Goal: Information Seeking & Learning: Find specific fact

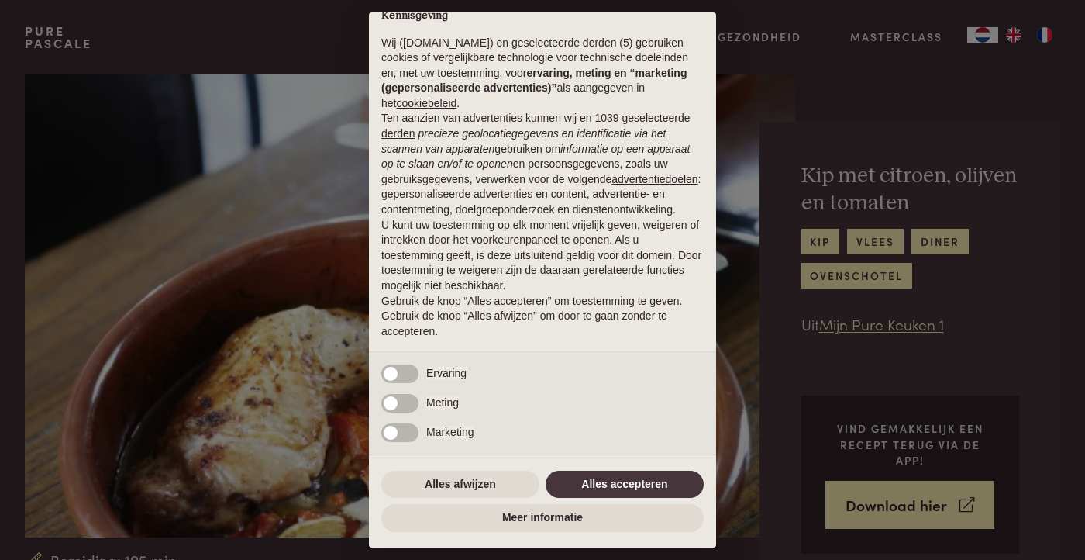
scroll to position [26, 0]
click at [608, 480] on button "Alles accepteren" at bounding box center [625, 484] width 158 height 28
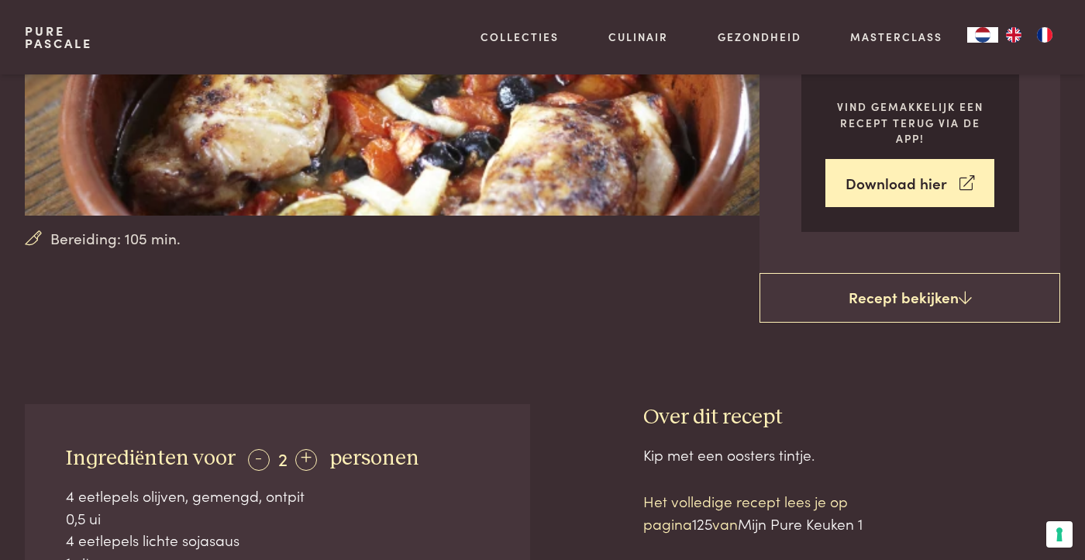
scroll to position [322, 0]
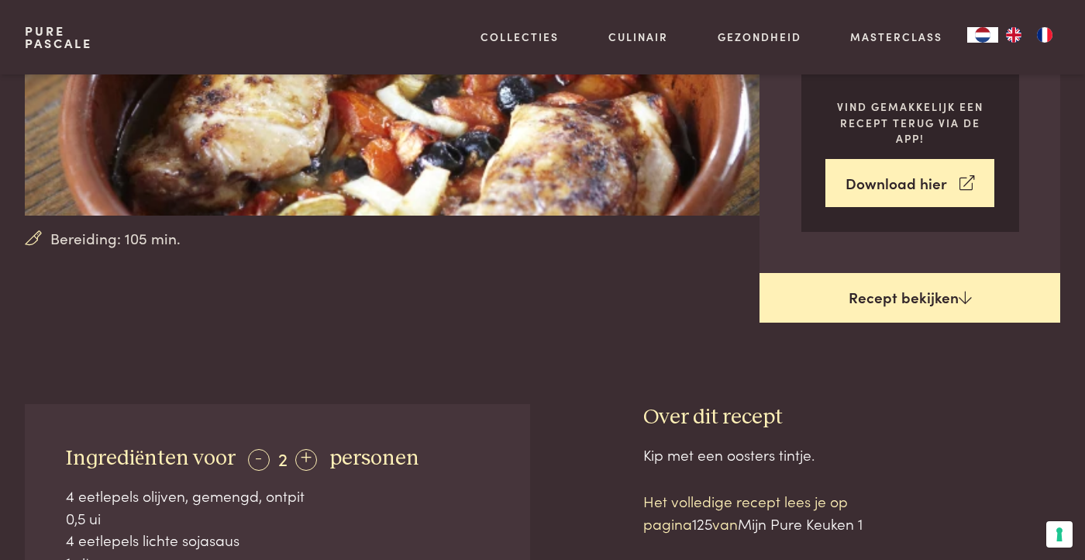
click at [963, 291] on icon at bounding box center [965, 297] width 13 height 15
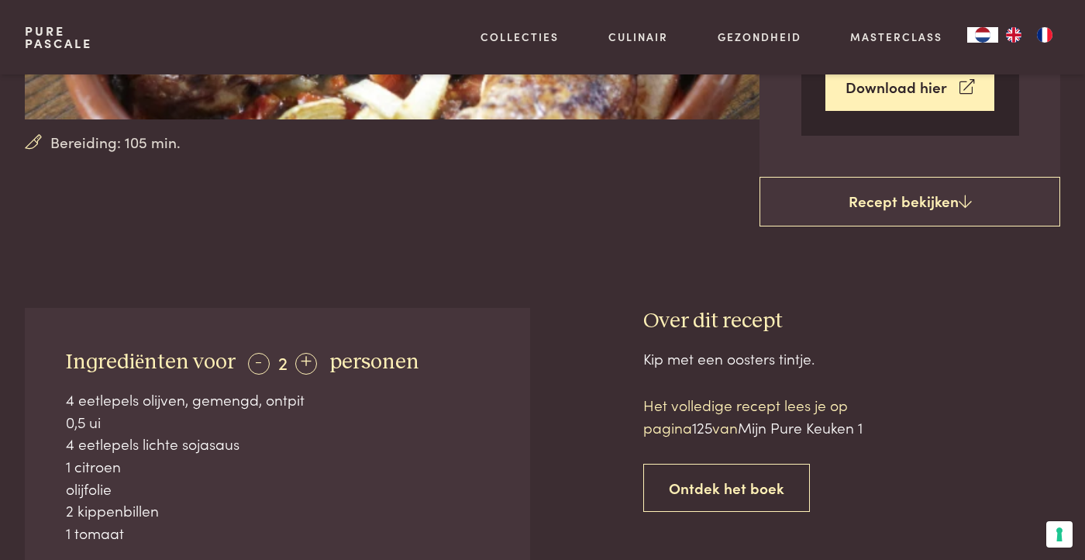
scroll to position [424, 0]
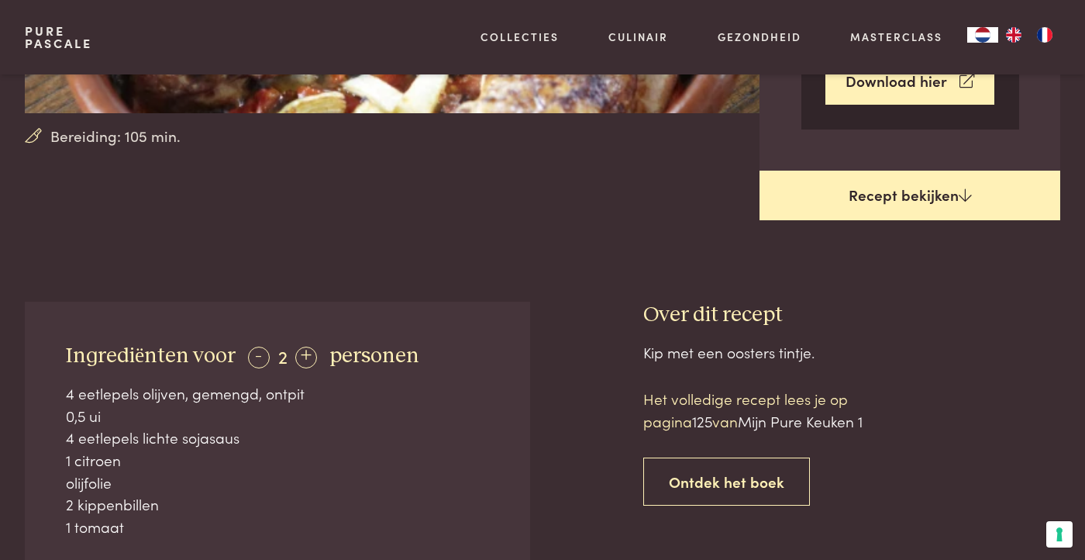
click at [966, 196] on icon at bounding box center [965, 195] width 13 height 15
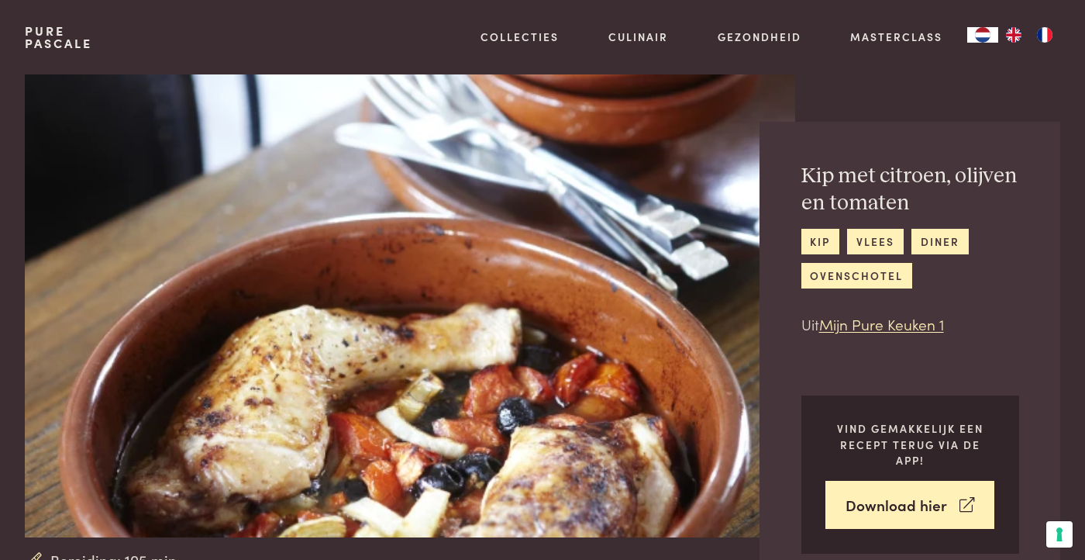
scroll to position [0, 0]
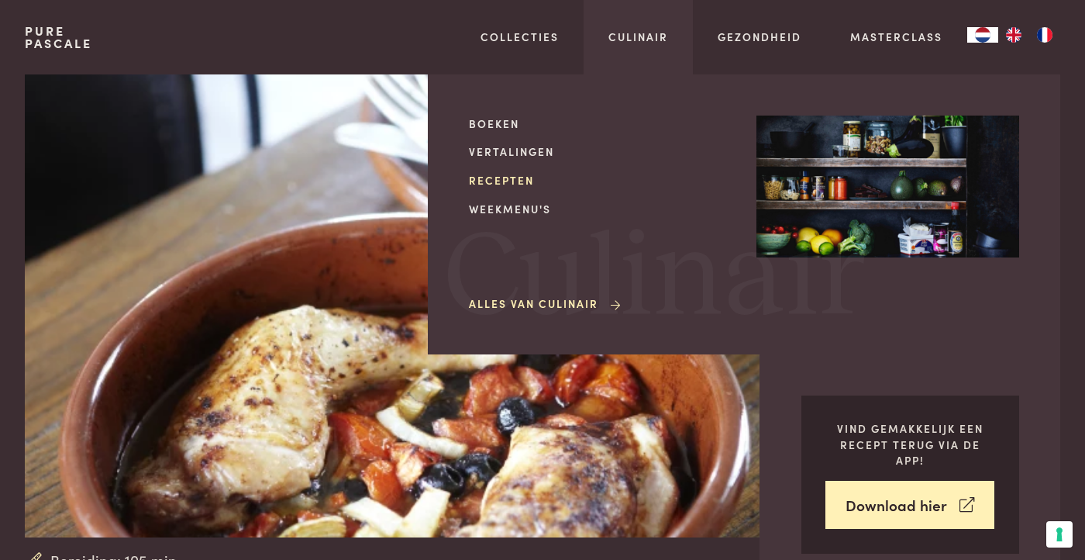
click at [503, 177] on link "Recepten" at bounding box center [600, 180] width 263 height 16
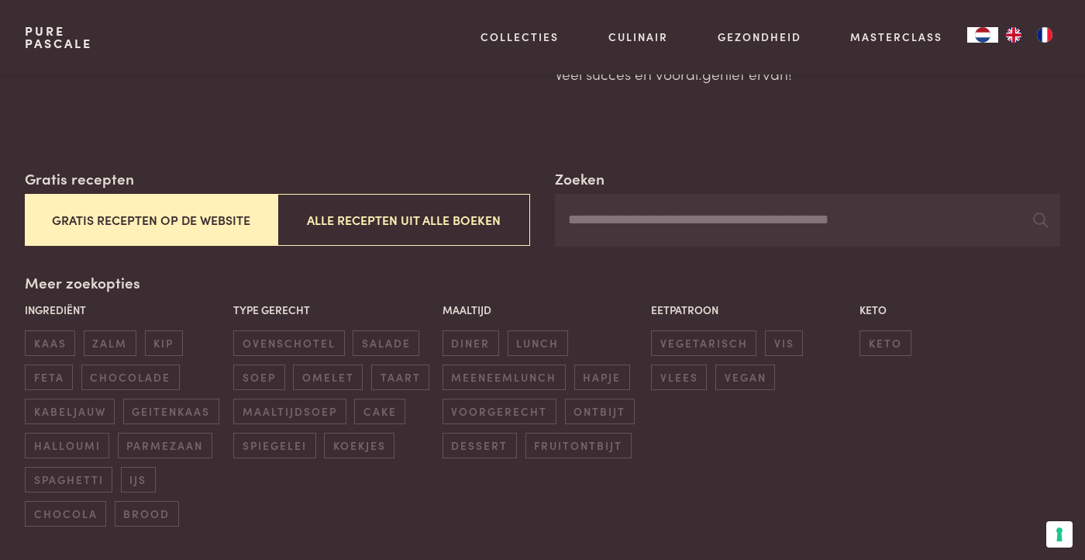
scroll to position [189, 0]
click at [621, 217] on input "Zoeken" at bounding box center [807, 219] width 505 height 53
click at [1040, 213] on icon at bounding box center [1040, 219] width 15 height 15
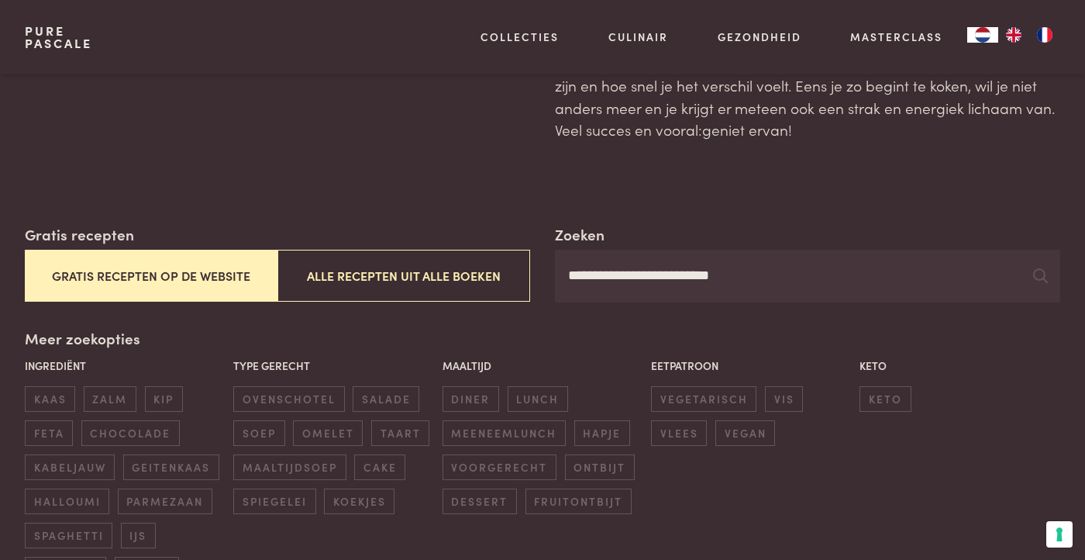
scroll to position [123, 0]
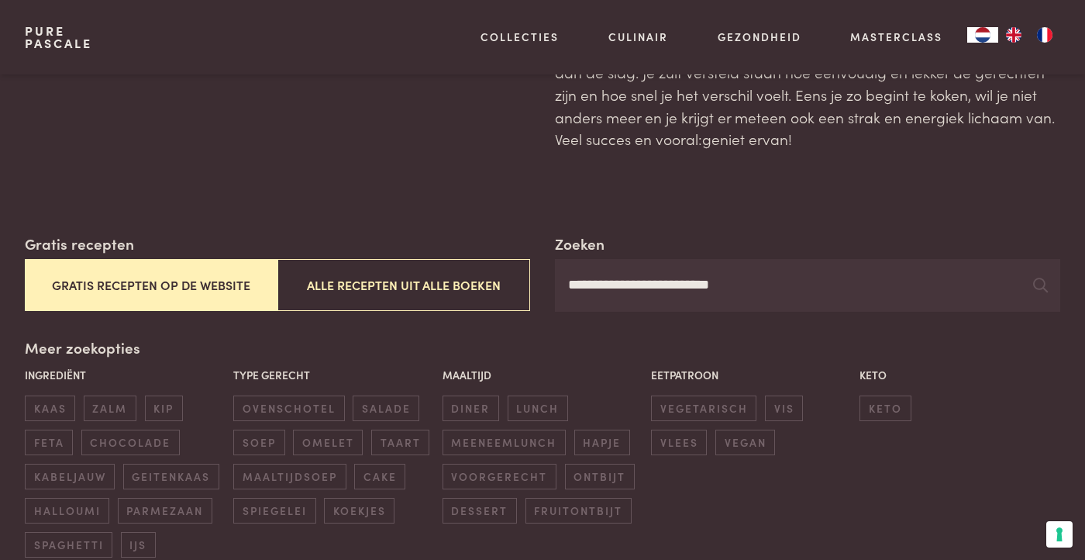
click at [179, 275] on button "Gratis recepten op de website" at bounding box center [151, 285] width 253 height 52
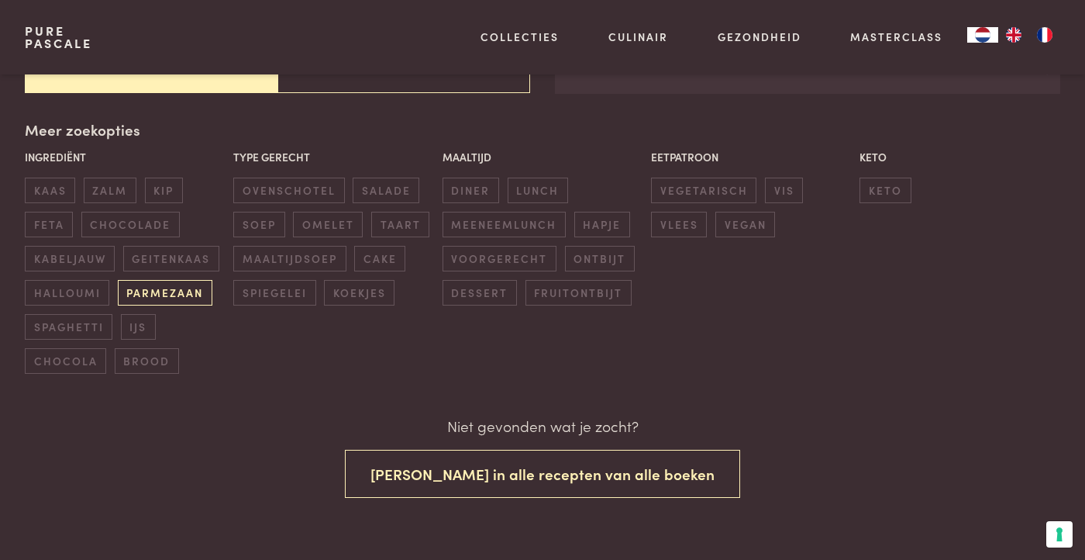
scroll to position [342, 0]
click at [168, 184] on span "kip" at bounding box center [164, 190] width 38 height 26
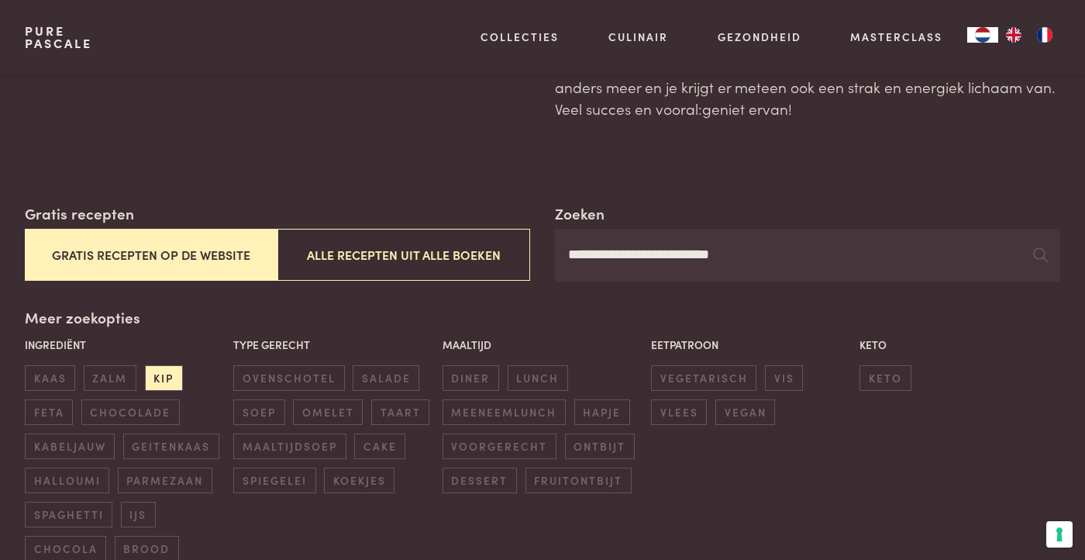
scroll to position [189, 0]
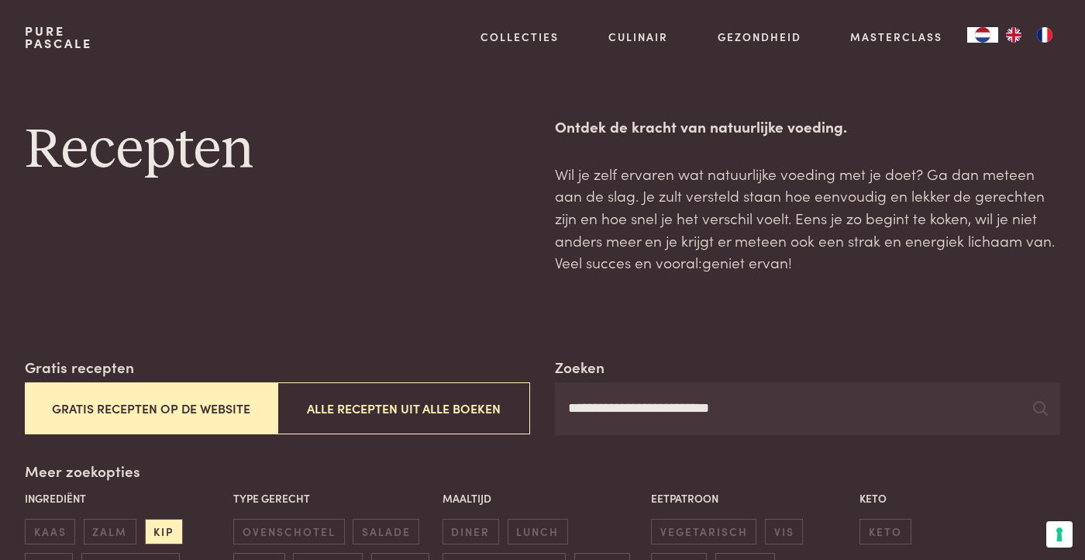
click at [739, 404] on input "**********" at bounding box center [807, 408] width 505 height 53
type input "*"
